Goal: Information Seeking & Learning: Learn about a topic

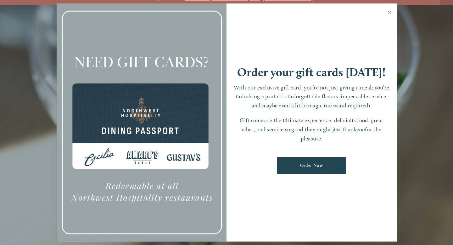
scroll to position [13, 0]
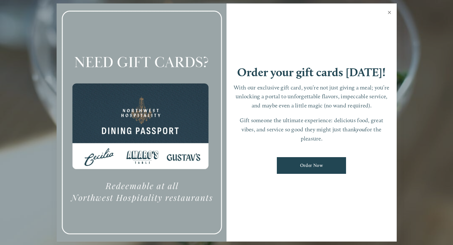
click at [390, 12] on link "Close" at bounding box center [390, 13] width 12 height 18
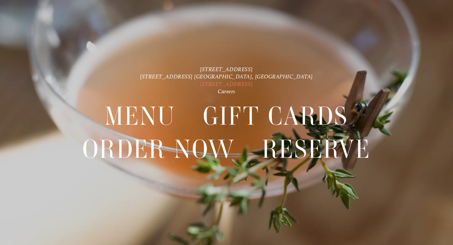
scroll to position [0, 0]
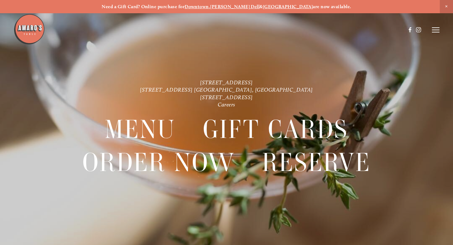
click at [437, 29] on icon at bounding box center [436, 30] width 8 height 6
click at [326, 31] on span "Menu" at bounding box center [324, 29] width 12 height 5
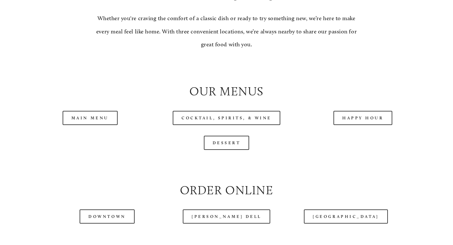
scroll to position [587, 0]
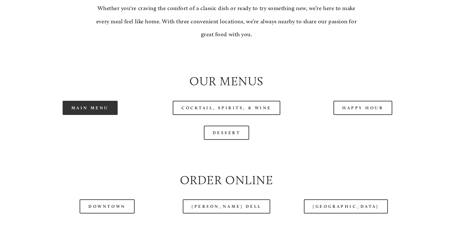
click at [110, 110] on link "Main Menu" at bounding box center [90, 108] width 55 height 14
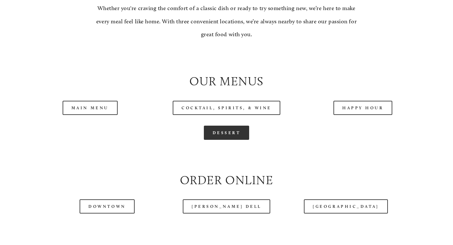
click at [235, 130] on link "Dessert" at bounding box center [227, 133] width 46 height 14
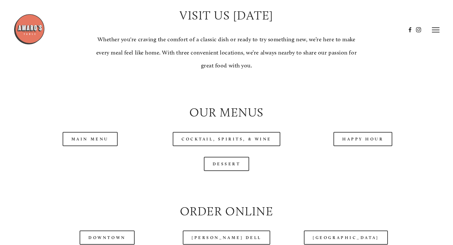
scroll to position [542, 0]
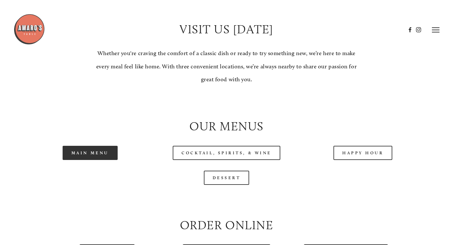
click at [87, 155] on link "Main Menu" at bounding box center [90, 153] width 55 height 14
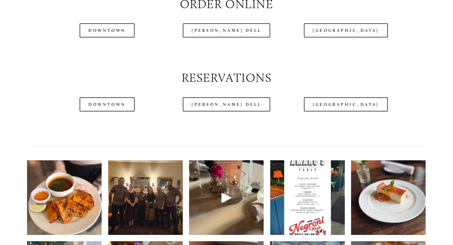
scroll to position [840, 0]
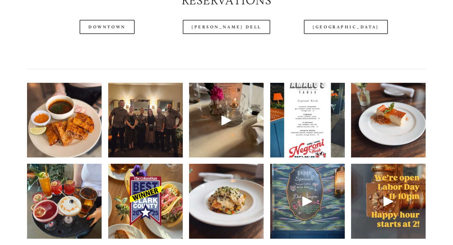
click at [75, 146] on img at bounding box center [64, 119] width 75 height 93
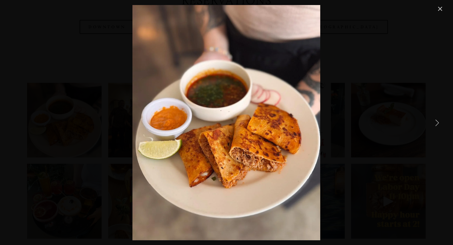
click at [441, 10] on link "Close" at bounding box center [440, 9] width 8 height 8
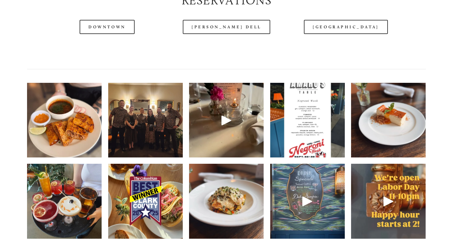
click at [167, 122] on img at bounding box center [145, 120] width 99 height 75
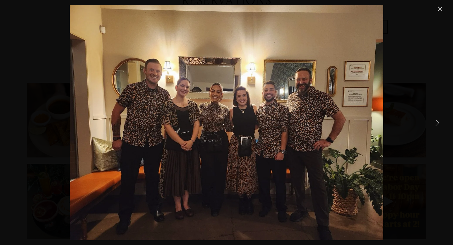
click at [439, 124] on link "Next Item" at bounding box center [437, 122] width 14 height 14
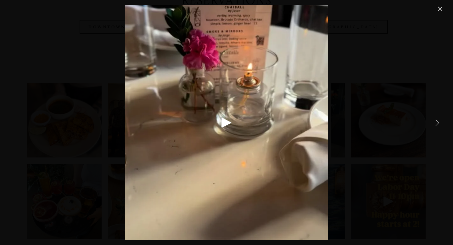
click at [440, 124] on link "Next Item" at bounding box center [437, 122] width 14 height 14
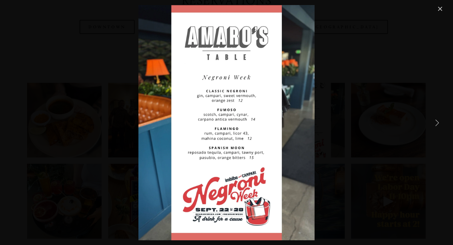
click at [436, 122] on link "Next Item" at bounding box center [437, 122] width 14 height 14
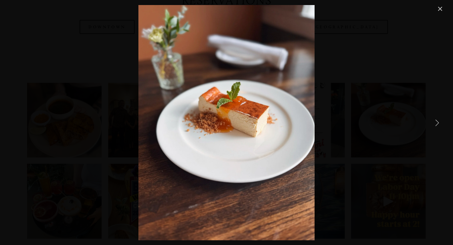
click at [436, 121] on link "Next Item" at bounding box center [437, 122] width 14 height 14
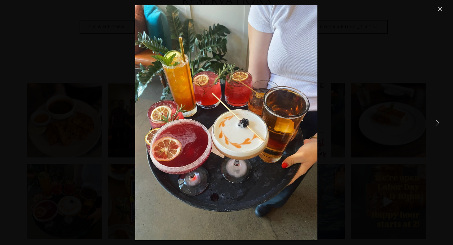
click at [436, 120] on link "Next Item" at bounding box center [437, 122] width 14 height 14
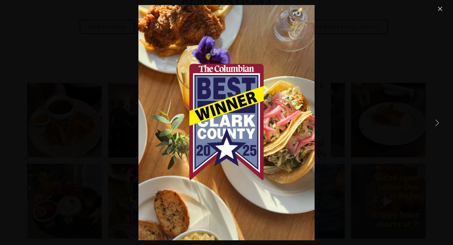
click at [436, 119] on link "Next Item" at bounding box center [437, 122] width 14 height 14
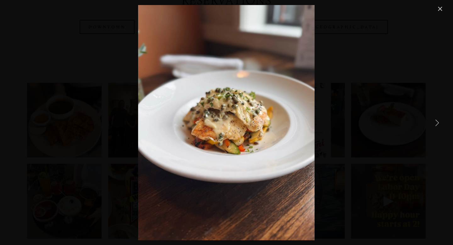
click at [436, 119] on link "Next Item" at bounding box center [437, 122] width 14 height 14
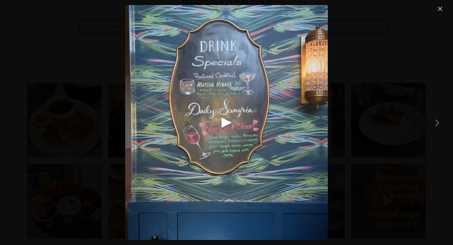
click at [437, 119] on link "Next Item" at bounding box center [437, 122] width 14 height 14
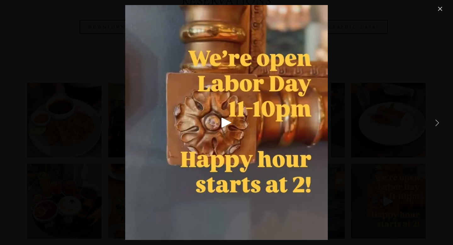
click at [438, 119] on link "Next Item" at bounding box center [437, 122] width 14 height 14
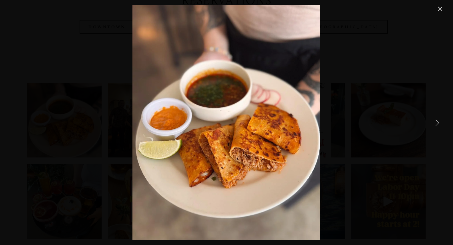
click at [438, 119] on link "Next Item" at bounding box center [437, 122] width 14 height 14
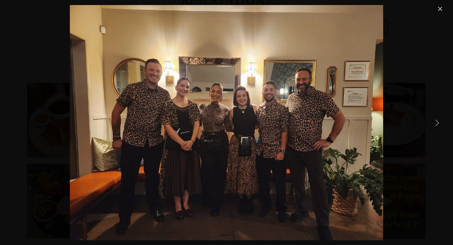
click at [443, 7] on link "Close" at bounding box center [440, 9] width 8 height 8
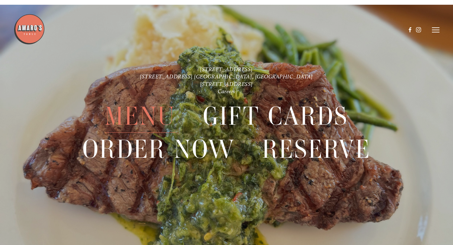
scroll to position [1391, 0]
